Goal: Transaction & Acquisition: Purchase product/service

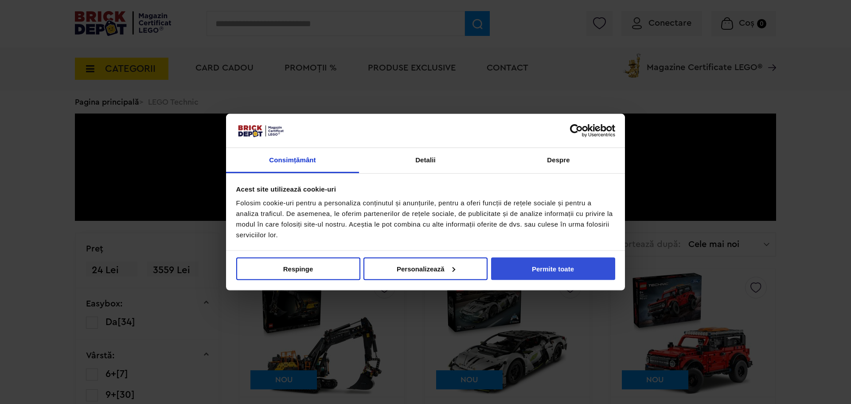
click at [579, 268] on button "Permite toate" at bounding box center [553, 268] width 124 height 23
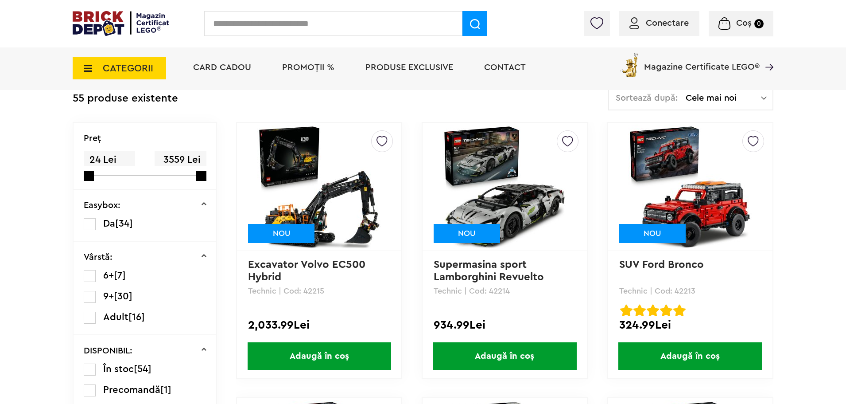
scroll to position [177, 0]
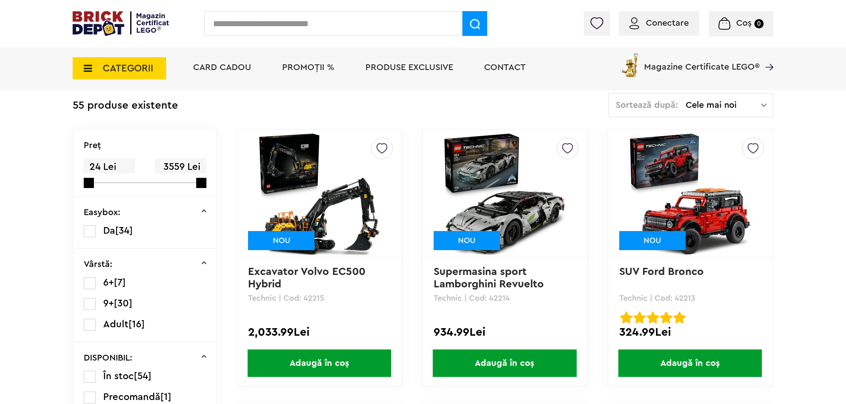
click at [693, 193] on img at bounding box center [690, 194] width 124 height 124
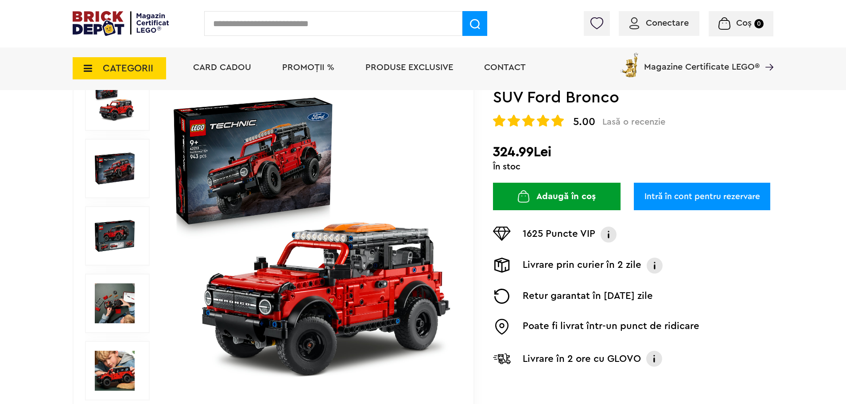
scroll to position [89, 0]
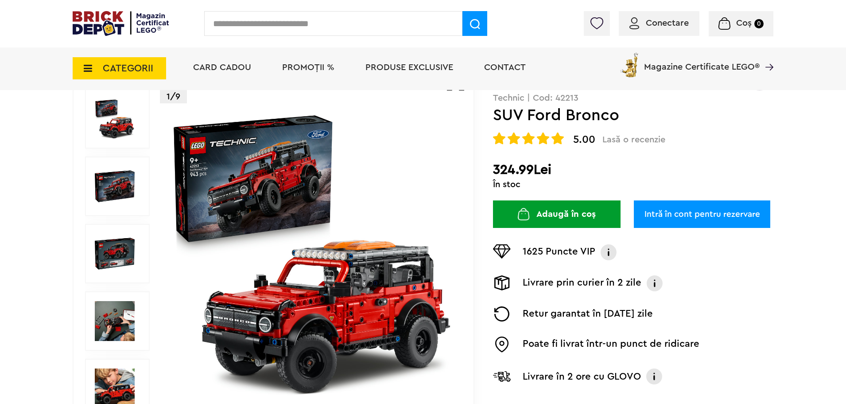
click at [113, 318] on img at bounding box center [115, 321] width 40 height 40
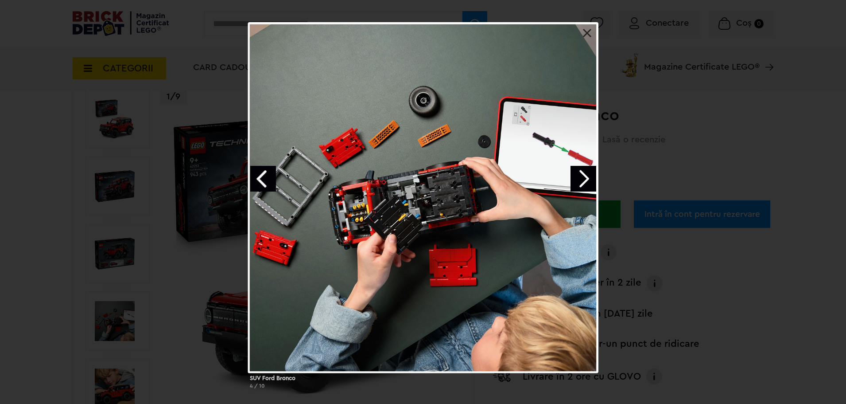
click at [588, 33] on link at bounding box center [587, 33] width 9 height 9
